Goal: Task Accomplishment & Management: Manage account settings

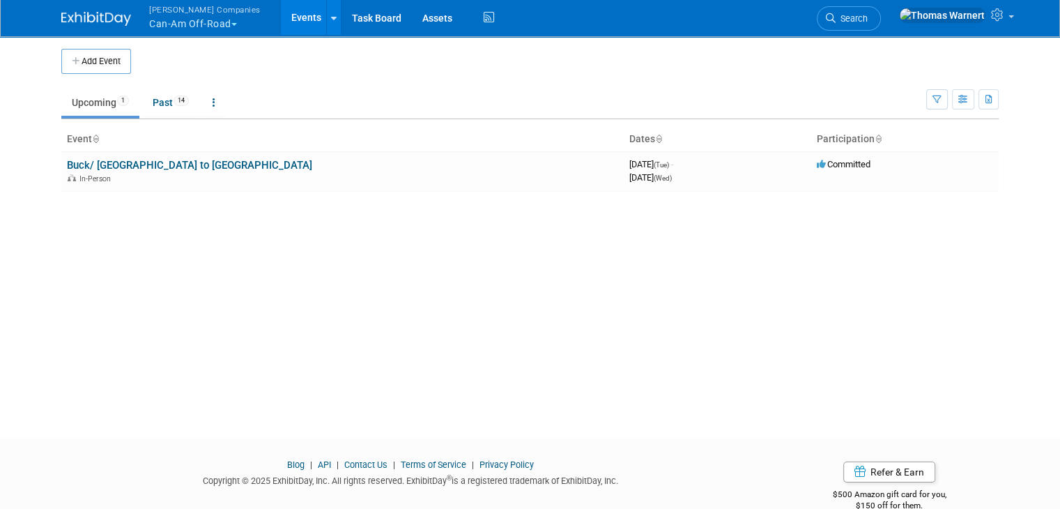
click at [223, 19] on button "Warnert Companies Can-Am Off-Road" at bounding box center [213, 18] width 130 height 36
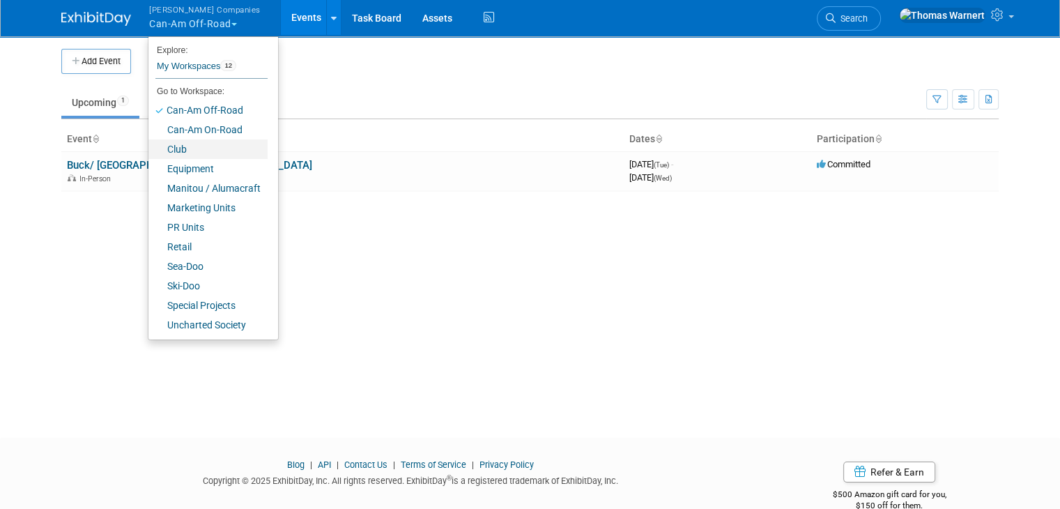
click at [178, 153] on link "Club" at bounding box center [207, 149] width 119 height 20
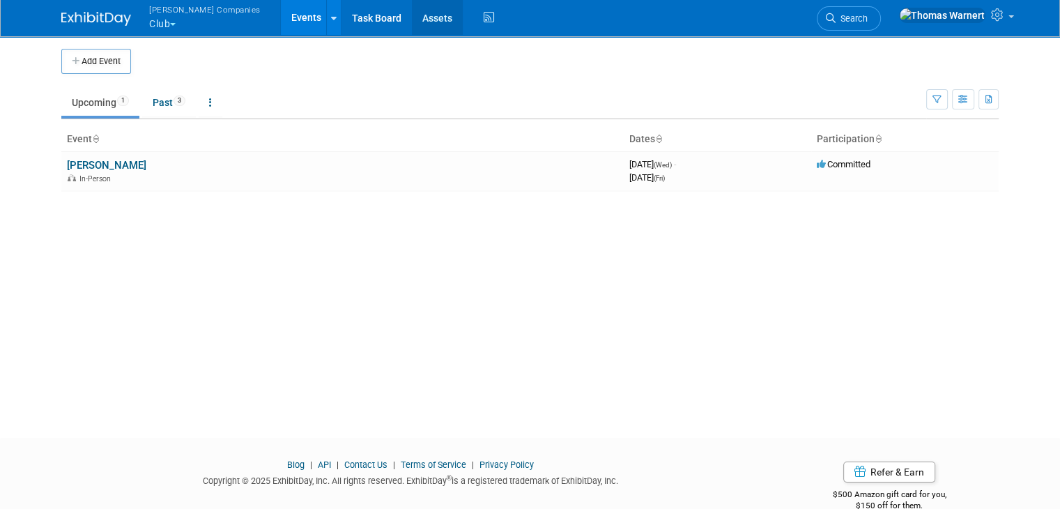
click at [412, 20] on link "Assets" at bounding box center [437, 17] width 51 height 35
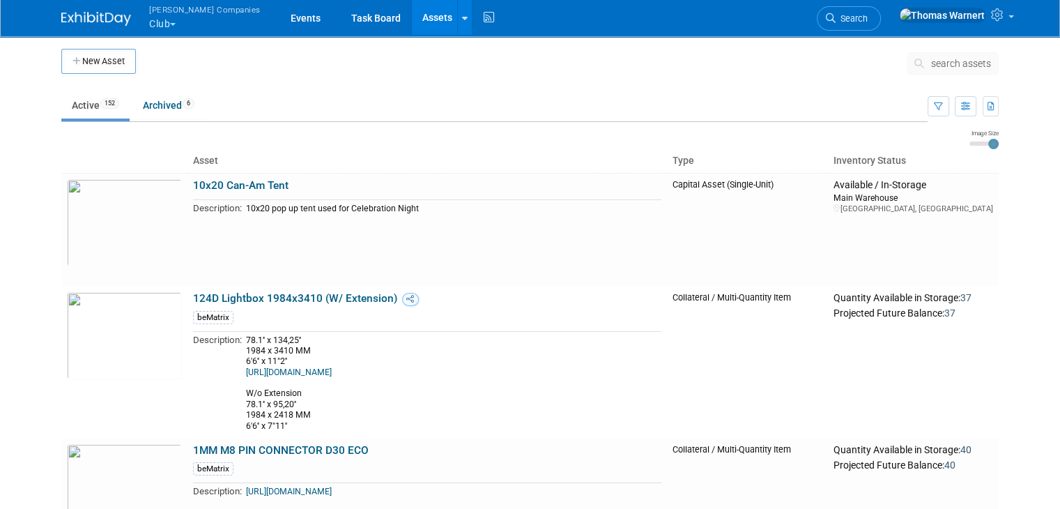
click at [987, 68] on span "search assets" at bounding box center [961, 63] width 60 height 11
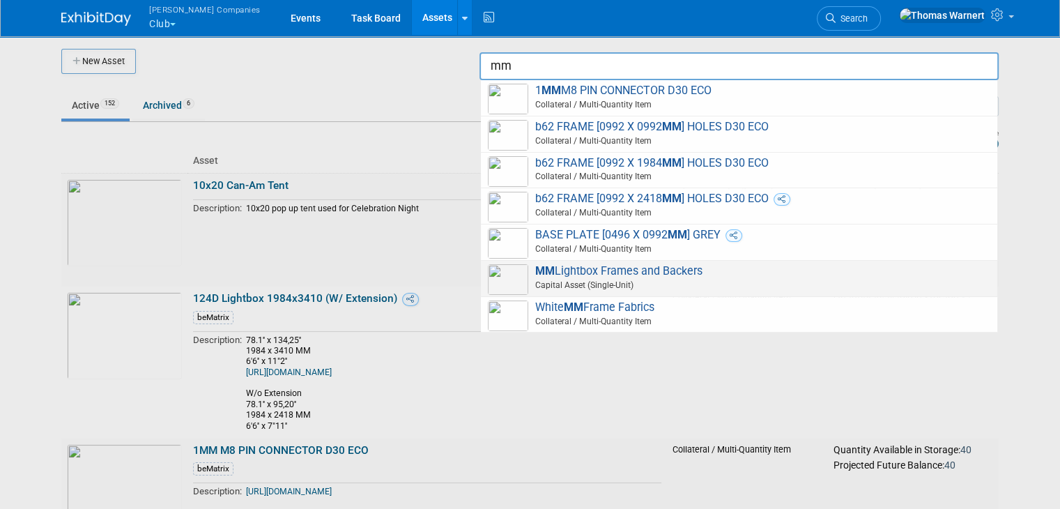
click at [666, 280] on span "Capital Asset (Single-Unit)" at bounding box center [741, 285] width 498 height 13
type input "MM Lightbox Frames and Backers"
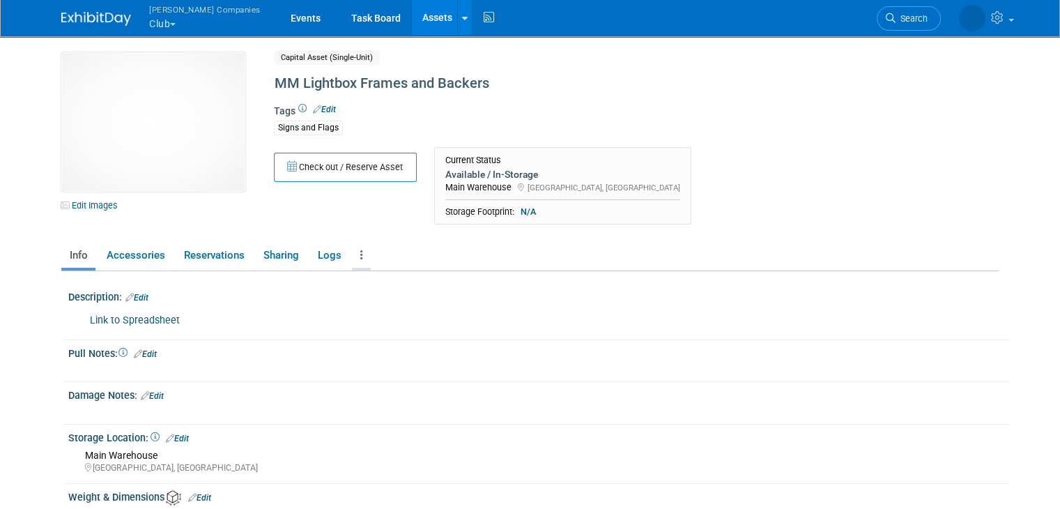
click at [352, 259] on link at bounding box center [361, 255] width 19 height 24
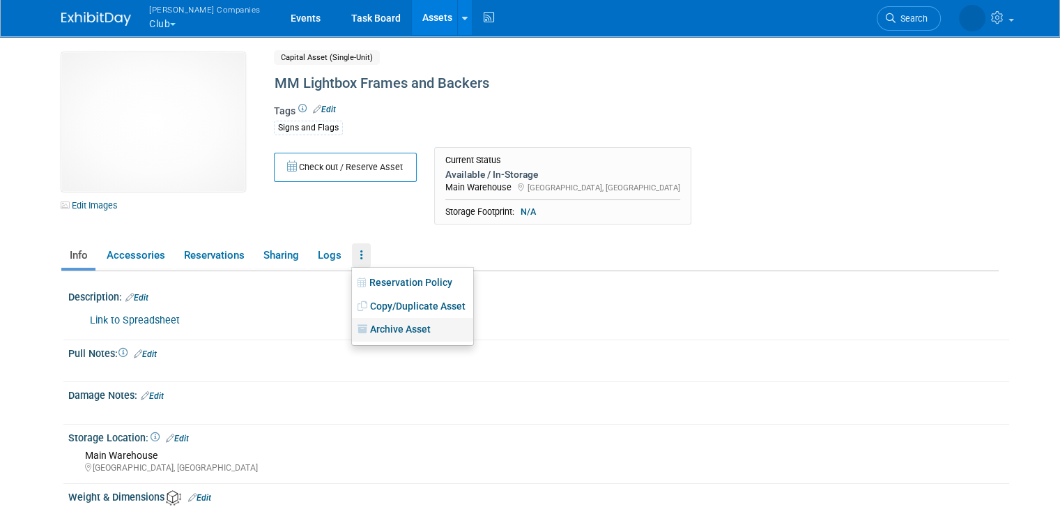
click at [390, 331] on link "Archive Asset" at bounding box center [412, 330] width 121 height 24
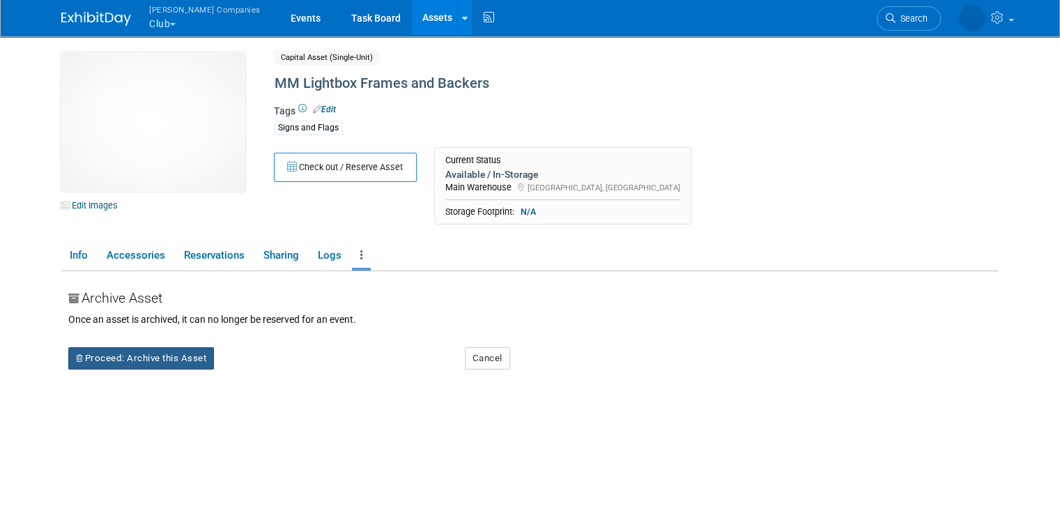
click at [197, 355] on button "Proceed: Archive this Asset" at bounding box center [141, 358] width 146 height 22
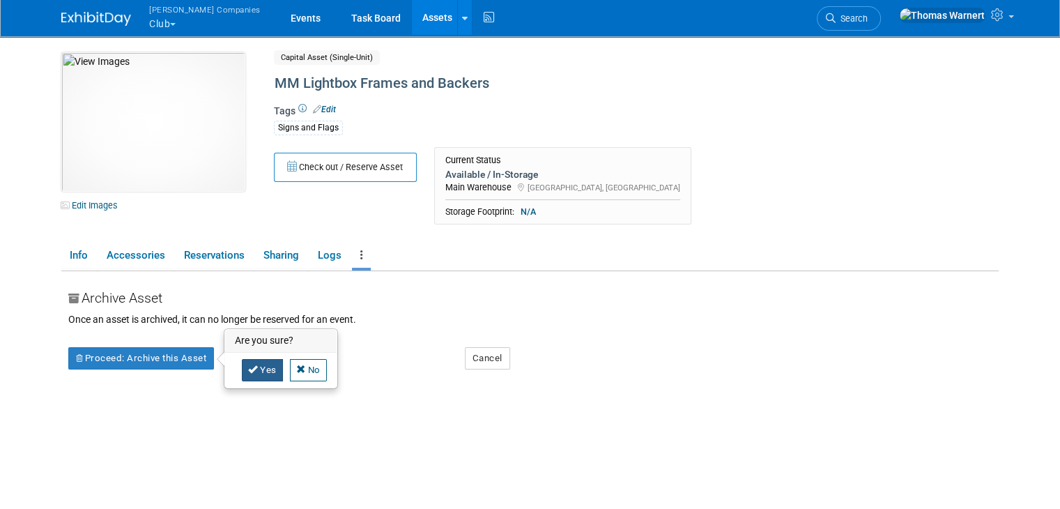
click at [254, 377] on link "Yes" at bounding box center [262, 370] width 41 height 22
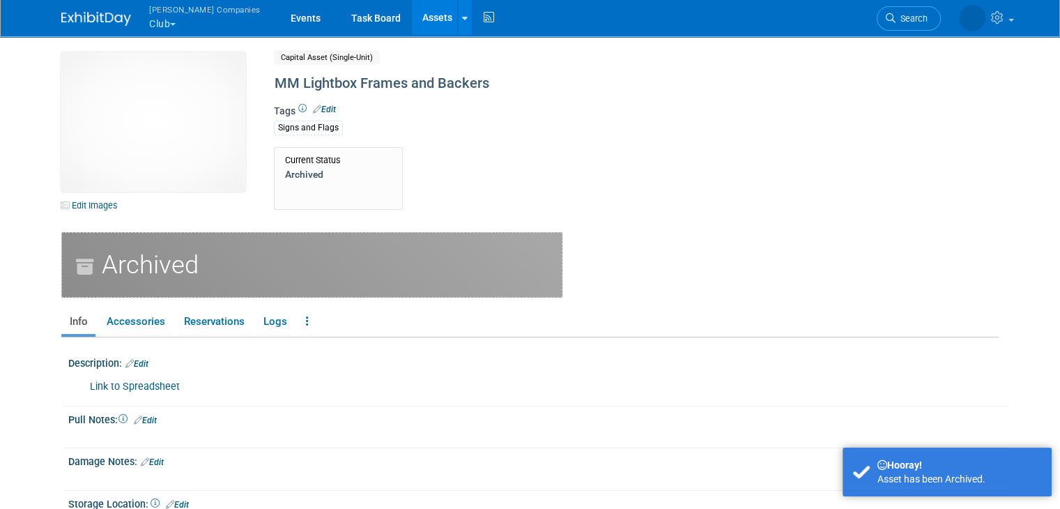
click at [412, 15] on link "Assets" at bounding box center [437, 17] width 51 height 35
